Goal: Find specific page/section: Find specific page/section

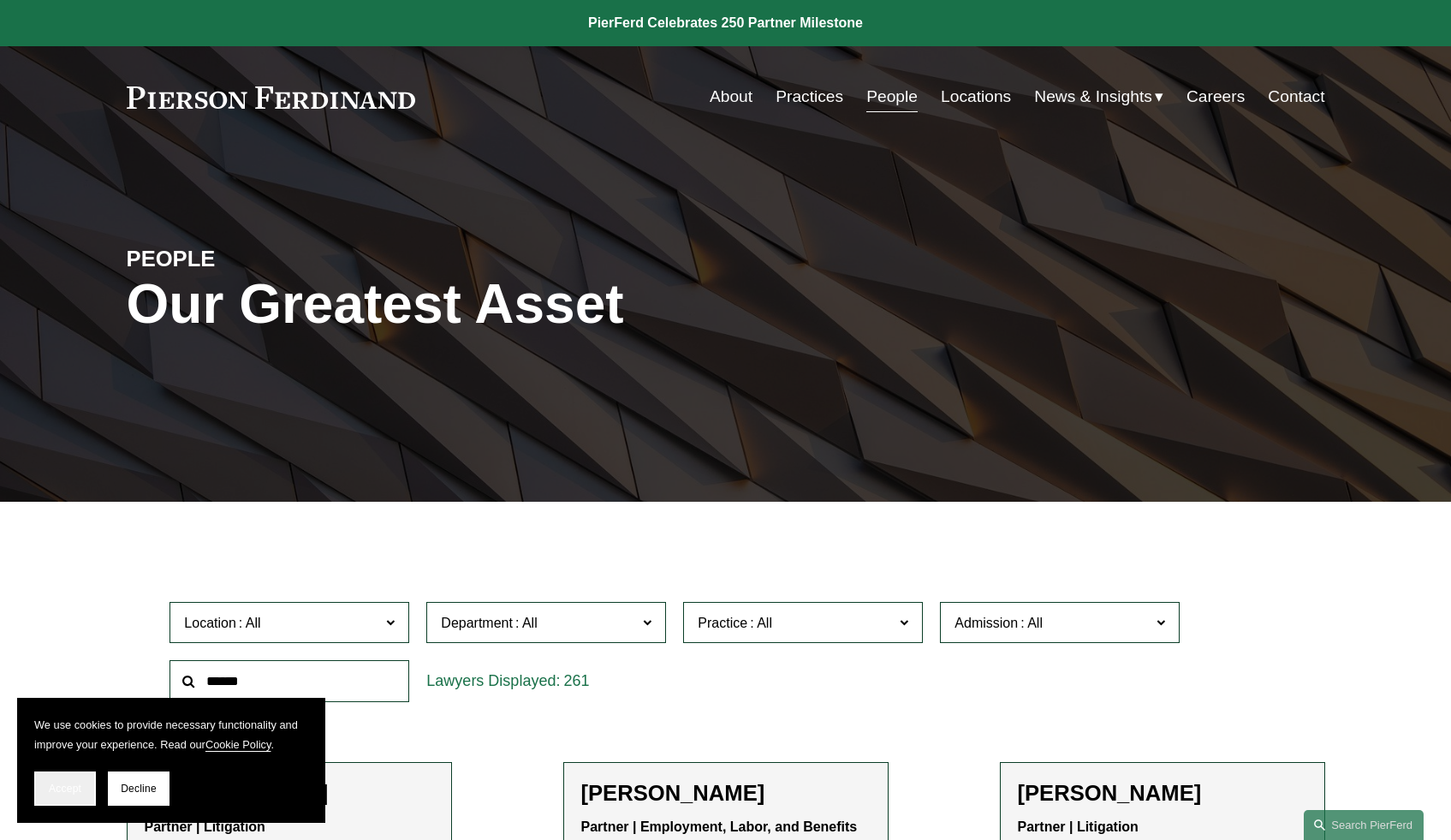
click at [60, 783] on span "Accept" at bounding box center [65, 788] width 32 height 12
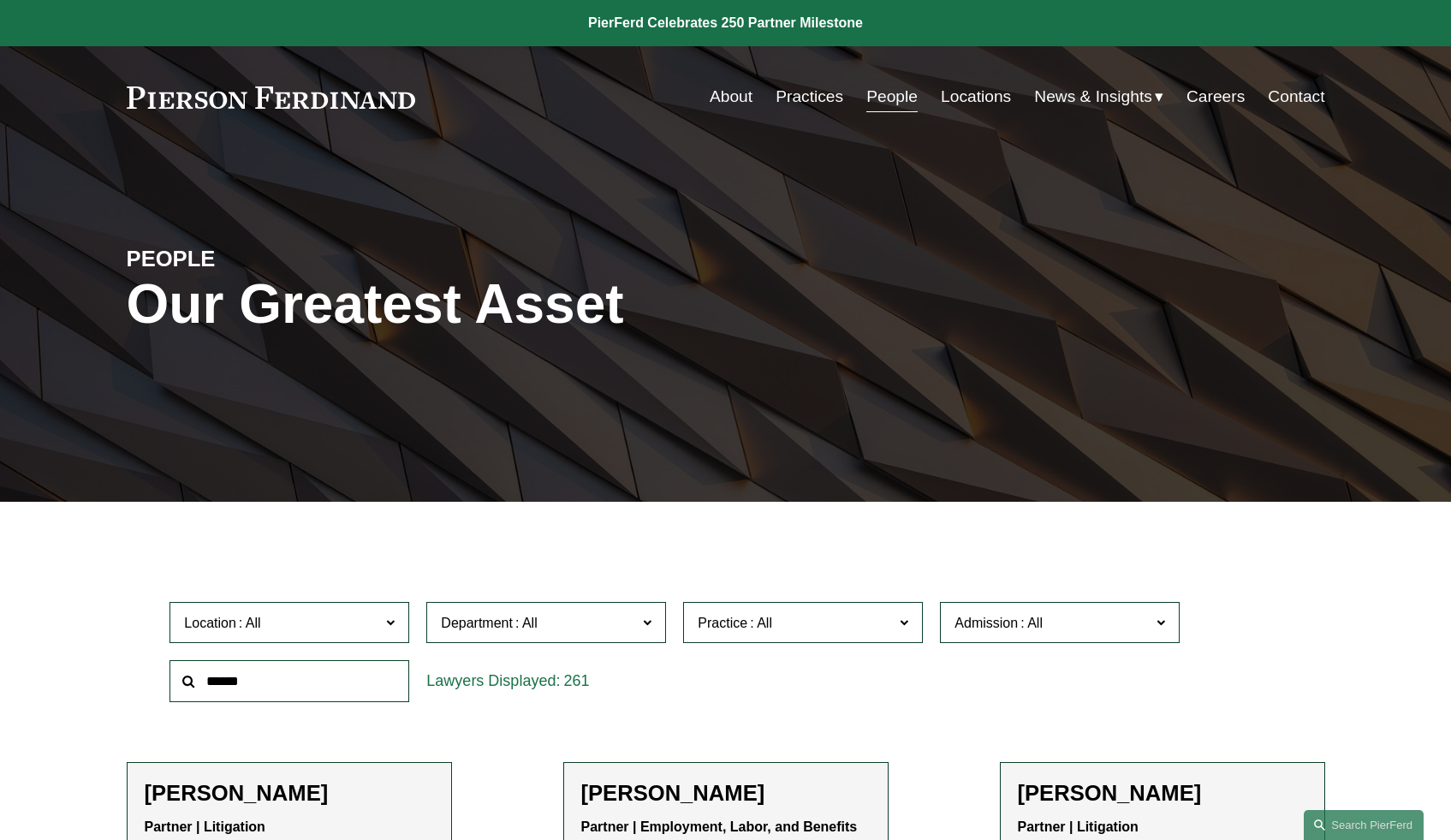
click at [275, 669] on input "text" at bounding box center [289, 681] width 240 height 42
type input "******"
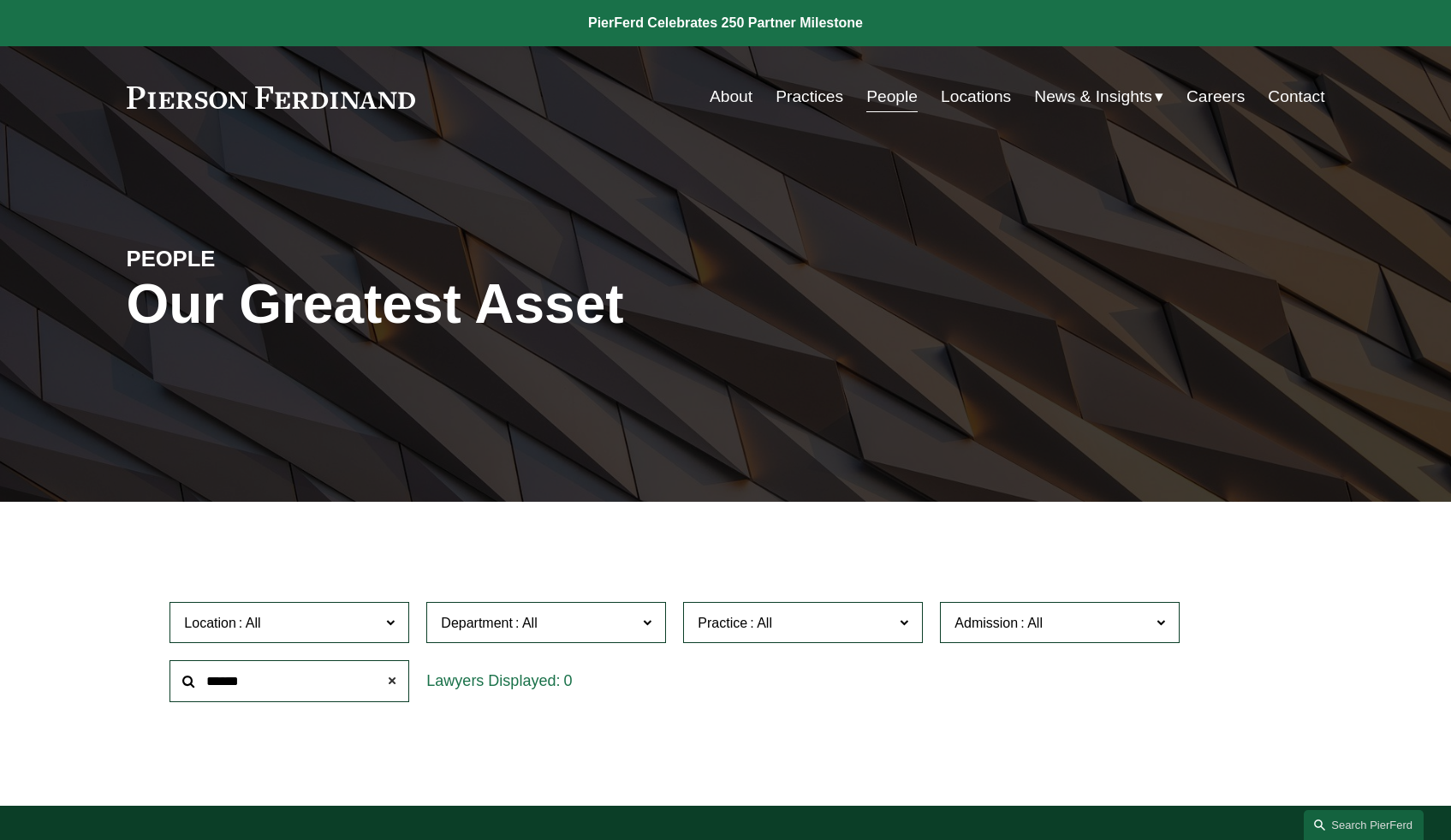
click at [395, 686] on span at bounding box center [392, 680] width 34 height 34
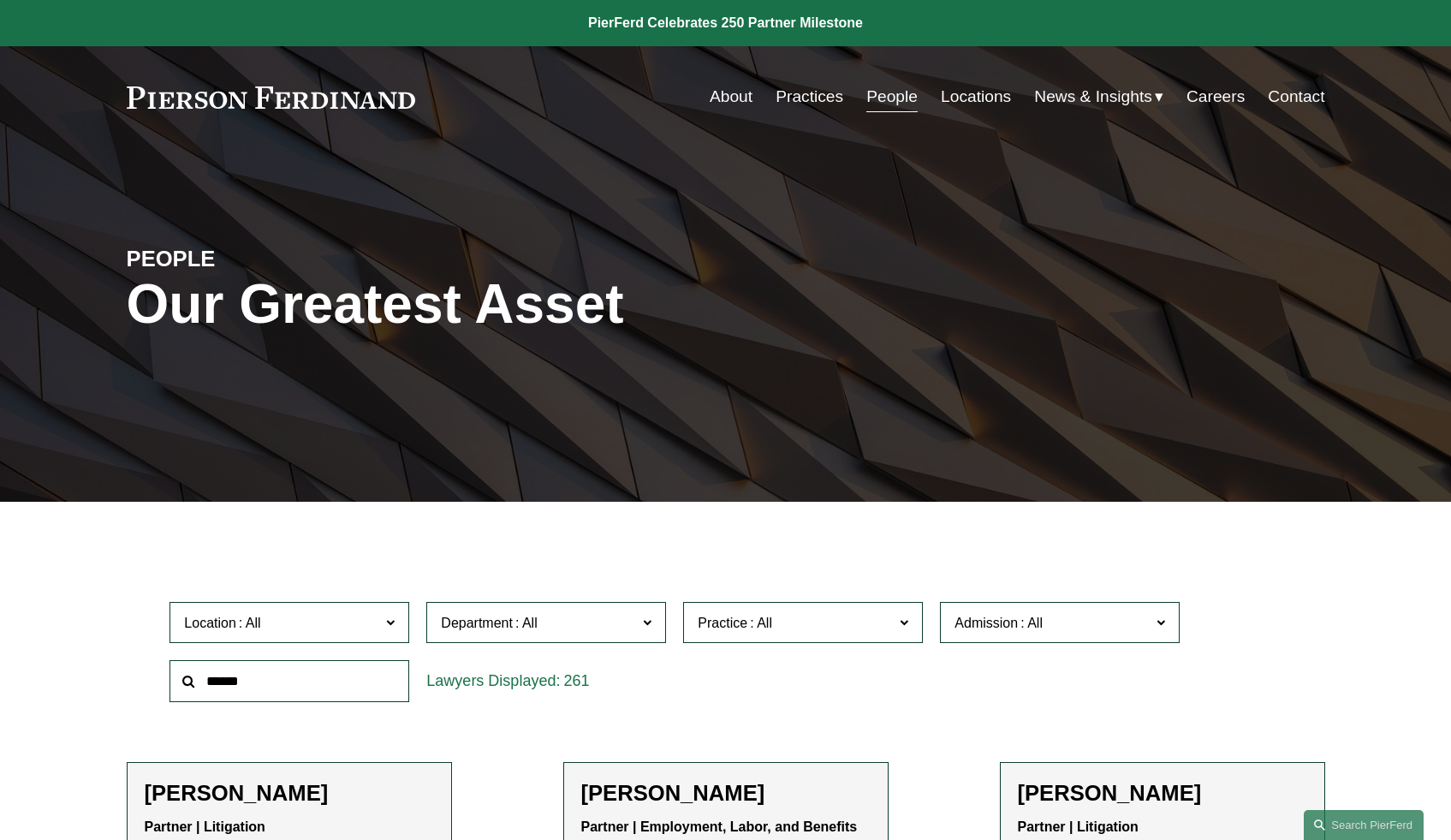
click at [885, 105] on link "People" at bounding box center [893, 97] width 52 height 32
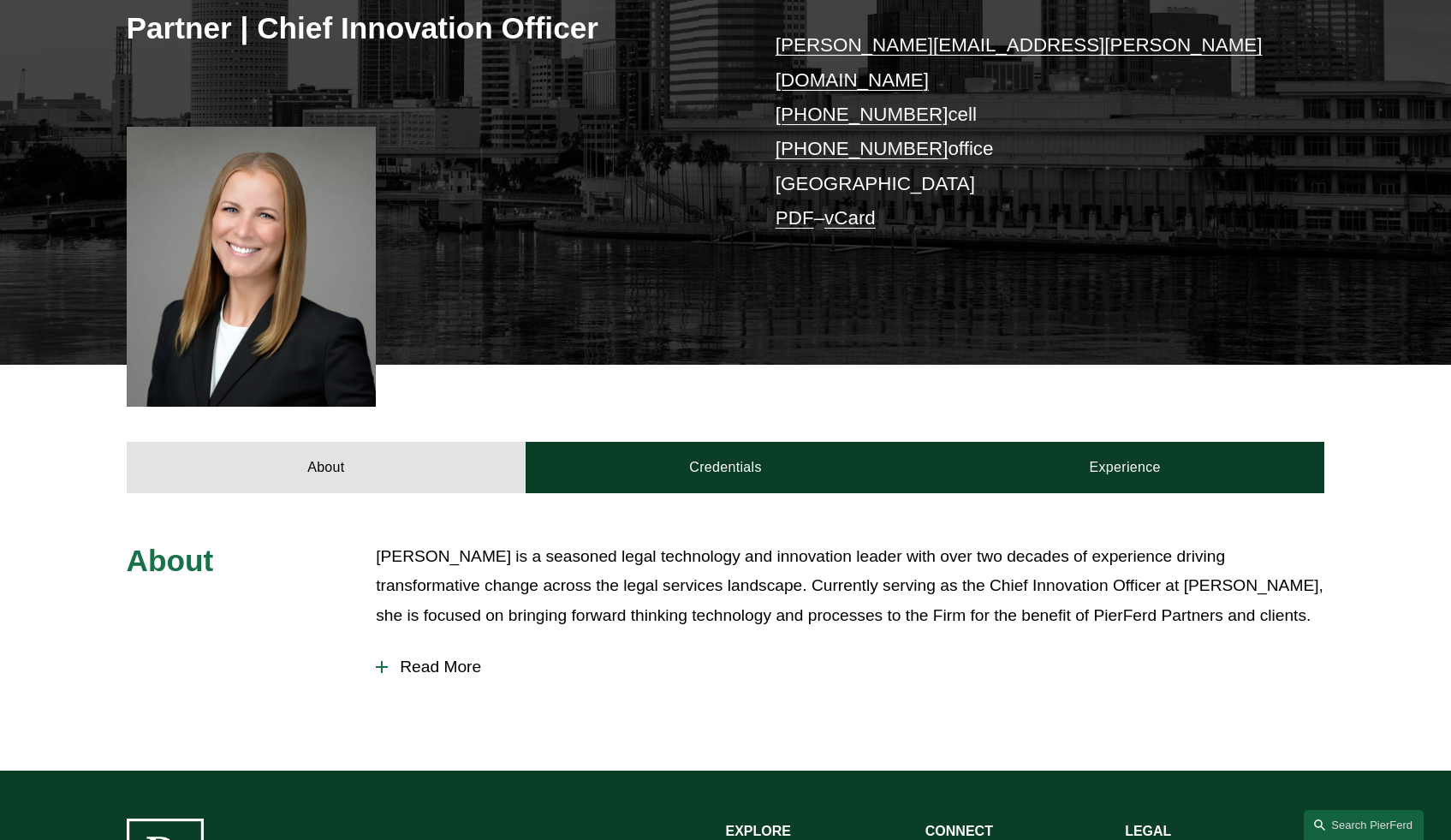
scroll to position [349, 0]
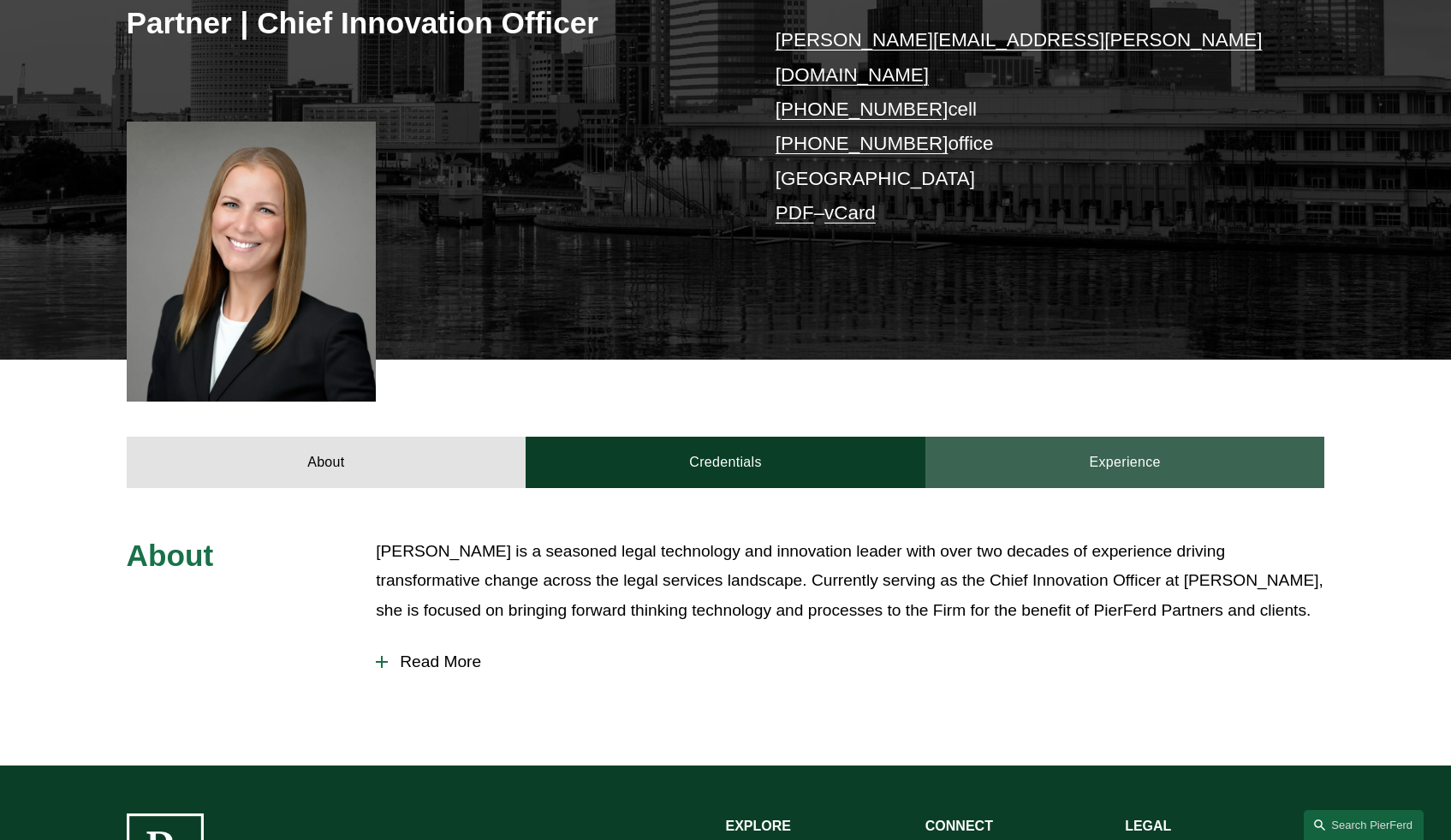
click at [1096, 460] on link "Experience" at bounding box center [1125, 463] width 400 height 52
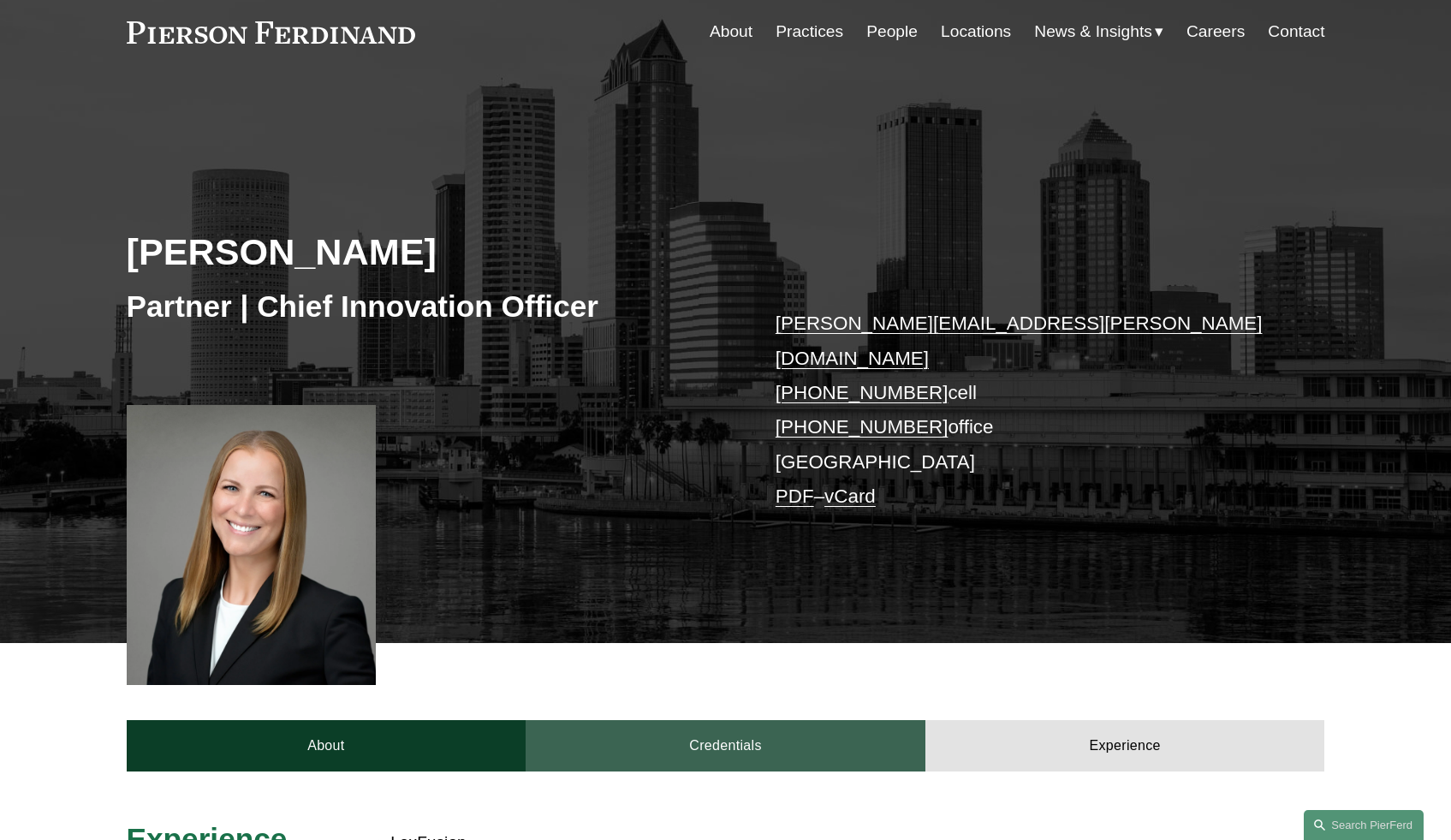
scroll to position [0, 0]
